Goal: Find specific page/section: Find specific page/section

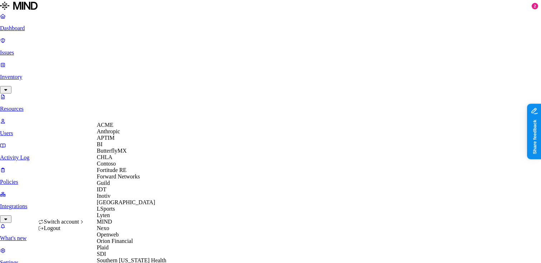
scroll to position [239, 0]
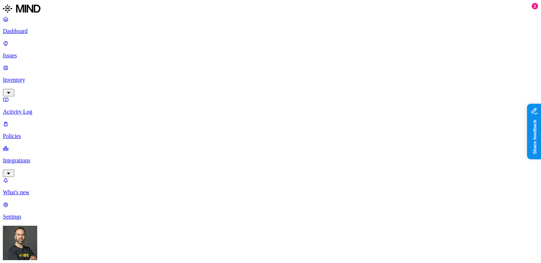
click at [41, 77] on p "Inventory" at bounding box center [271, 80] width 536 height 6
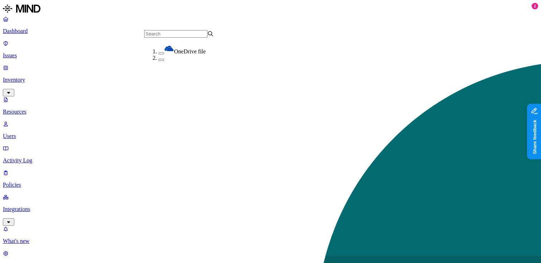
click at [159, 61] on button "button" at bounding box center [162, 60] width 6 height 2
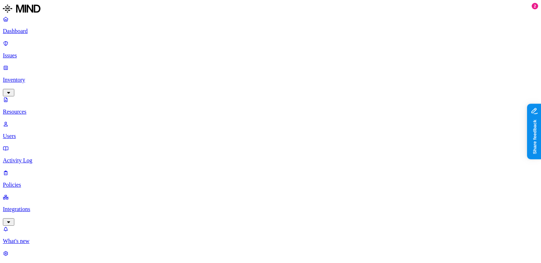
click at [58, 182] on nav "Dashboard Issues Inventory Resources Users Activity Log Policies Integrations W…" at bounding box center [271, 142] width 536 height 253
